Goal: Communication & Community: Answer question/provide support

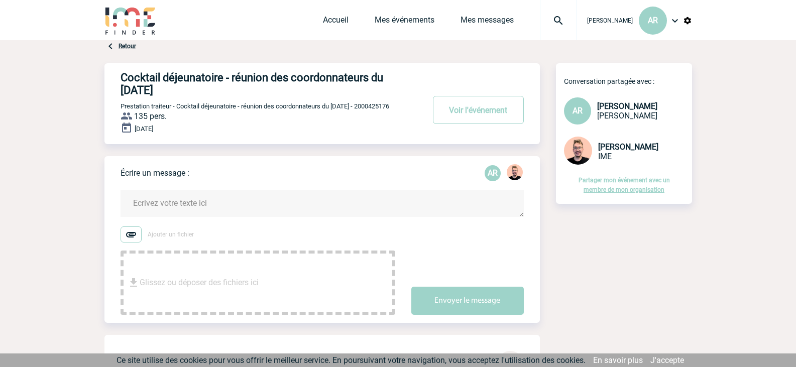
click at [148, 202] on textarea at bounding box center [323, 203] width 404 height 27
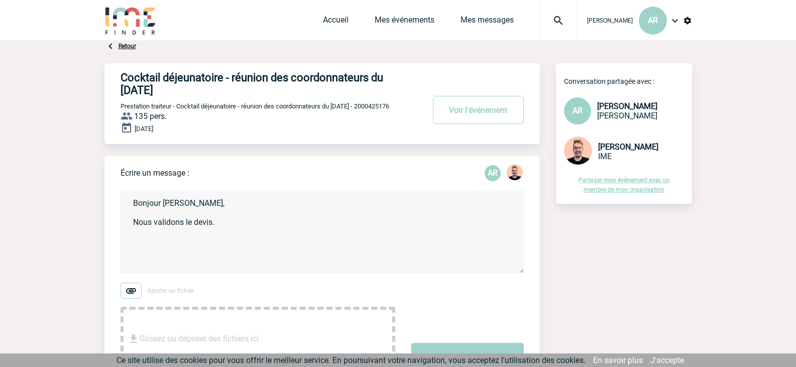
type textarea "Bonjour Stefan, Nous validons le devis."
click at [127, 47] on link "Retour" at bounding box center [128, 46] width 18 height 7
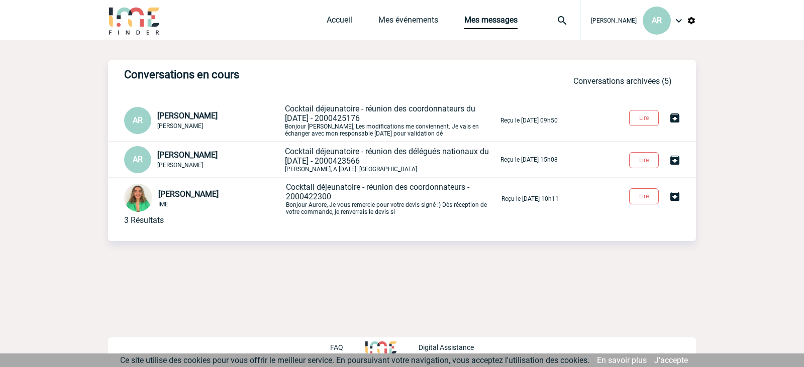
click at [319, 154] on span "Cocktail déjeunatoire - réunion des délégués nationaux du [DATE] - 2000423566" at bounding box center [387, 156] width 204 height 19
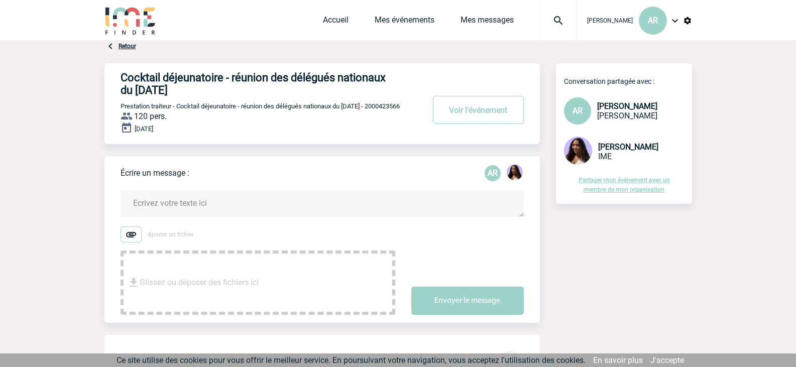
click at [129, 46] on link "Retour" at bounding box center [128, 46] width 18 height 7
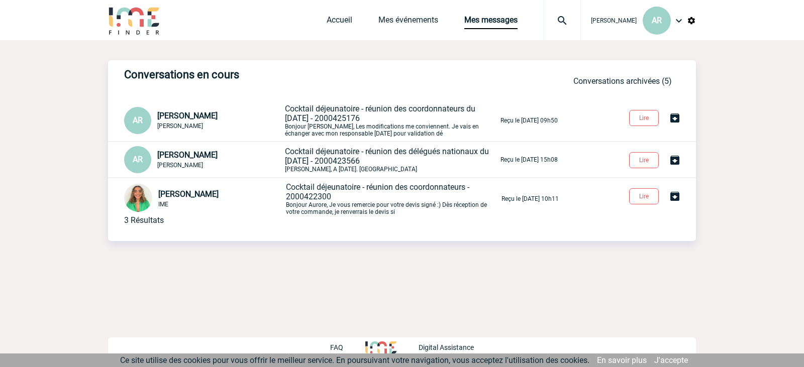
click at [358, 200] on p "Cocktail déjeunatoire - réunion des coordonnateurs - 2000422300 Bonjour Aurore,…" at bounding box center [393, 198] width 214 height 33
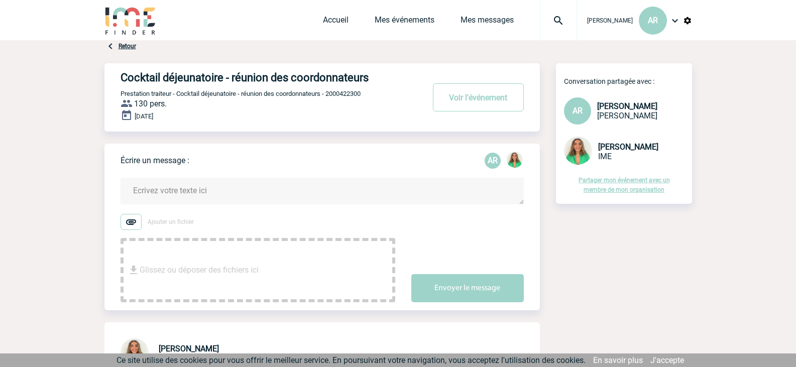
click at [126, 45] on link "Retour" at bounding box center [128, 46] width 18 height 7
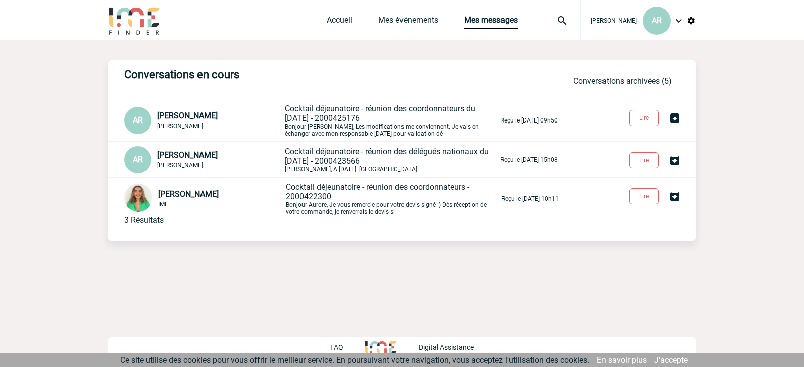
click at [352, 130] on p "Cocktail déjeunatoire - réunion des coordonnateurs du 9 octobre 2025 - 20004251…" at bounding box center [392, 120] width 214 height 33
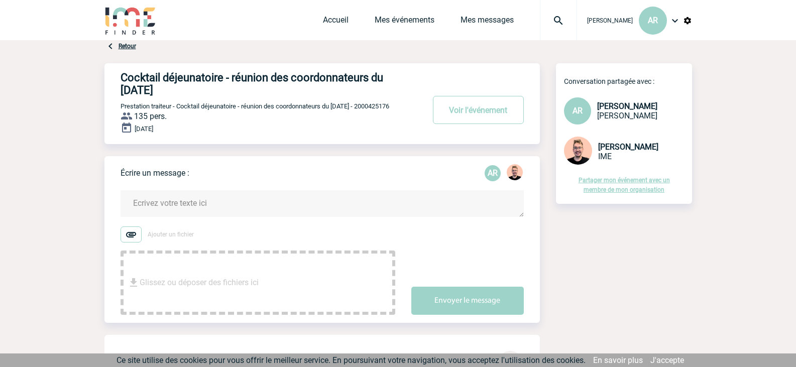
click at [173, 204] on textarea at bounding box center [323, 203] width 404 height 27
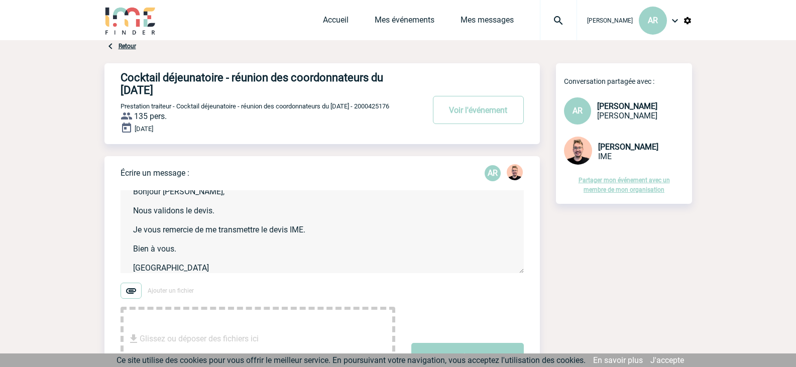
scroll to position [50, 0]
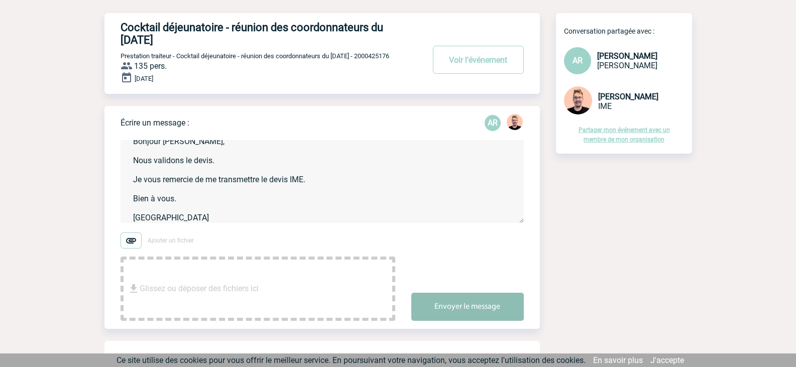
type textarea "Bonjour [PERSON_NAME], Nous validons le devis. Je vous remercie de me transmett…"
click at [475, 313] on button "Envoyer le message" at bounding box center [468, 307] width 113 height 28
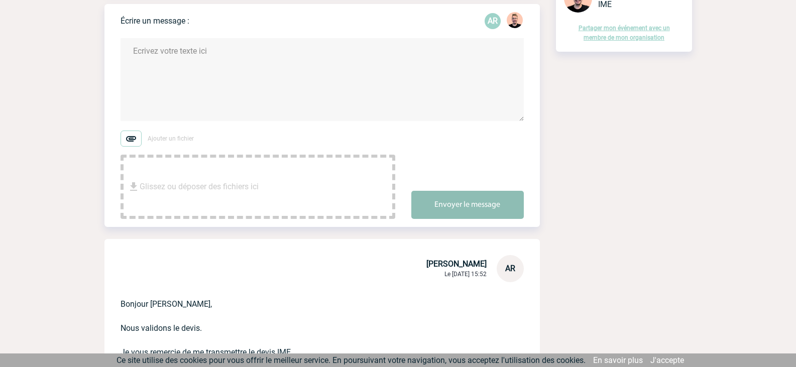
scroll to position [251, 0]
